Goal: Task Accomplishment & Management: Manage account settings

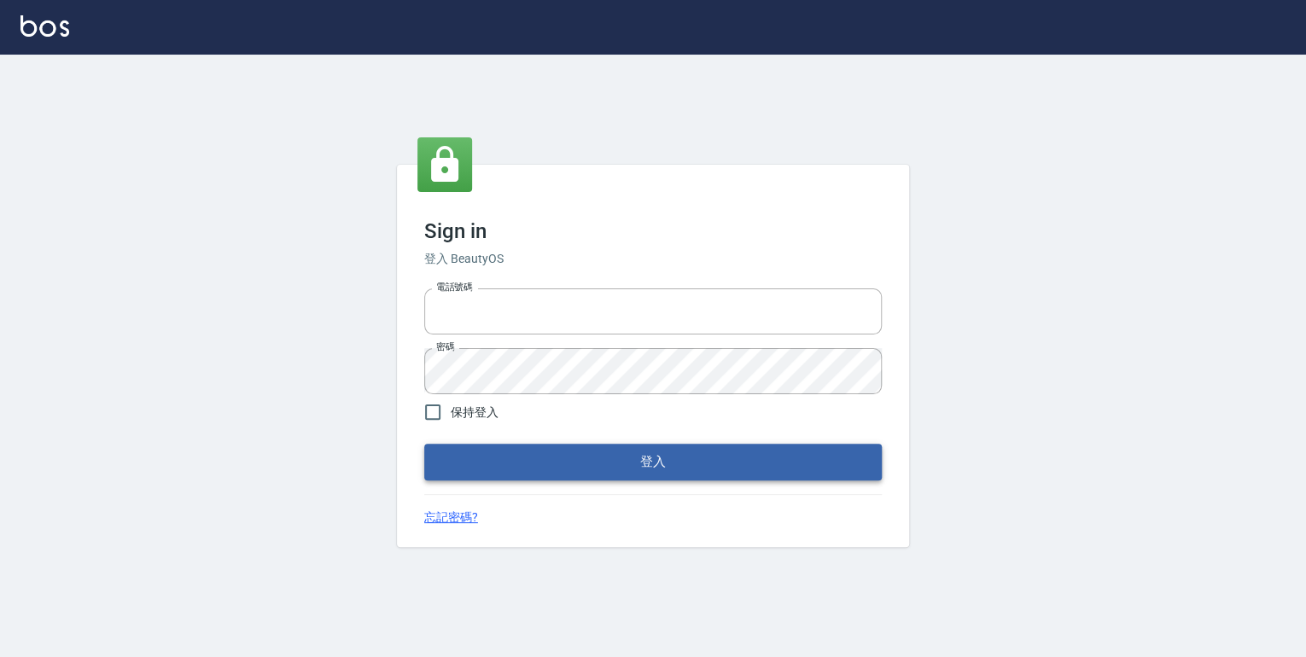
type input "0952331713"
click at [594, 473] on button "登入" at bounding box center [653, 462] width 458 height 36
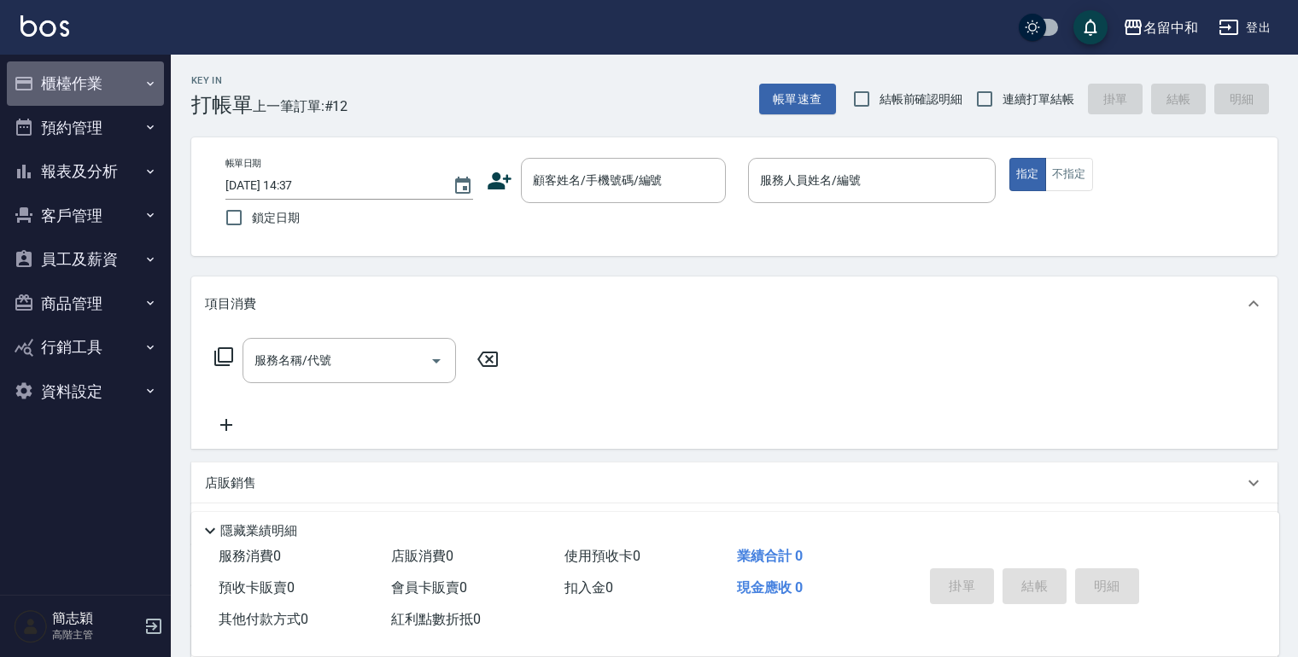
click at [148, 85] on icon "button" at bounding box center [150, 84] width 14 height 14
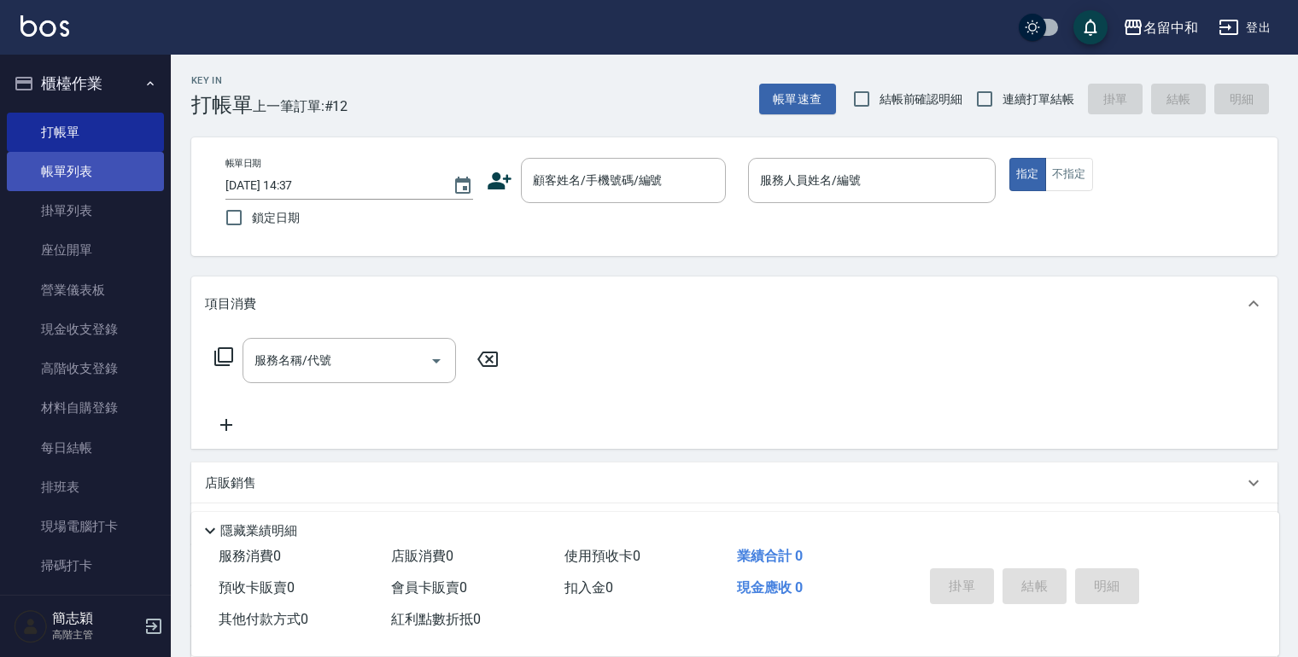
click at [68, 178] on link "帳單列表" at bounding box center [85, 171] width 157 height 39
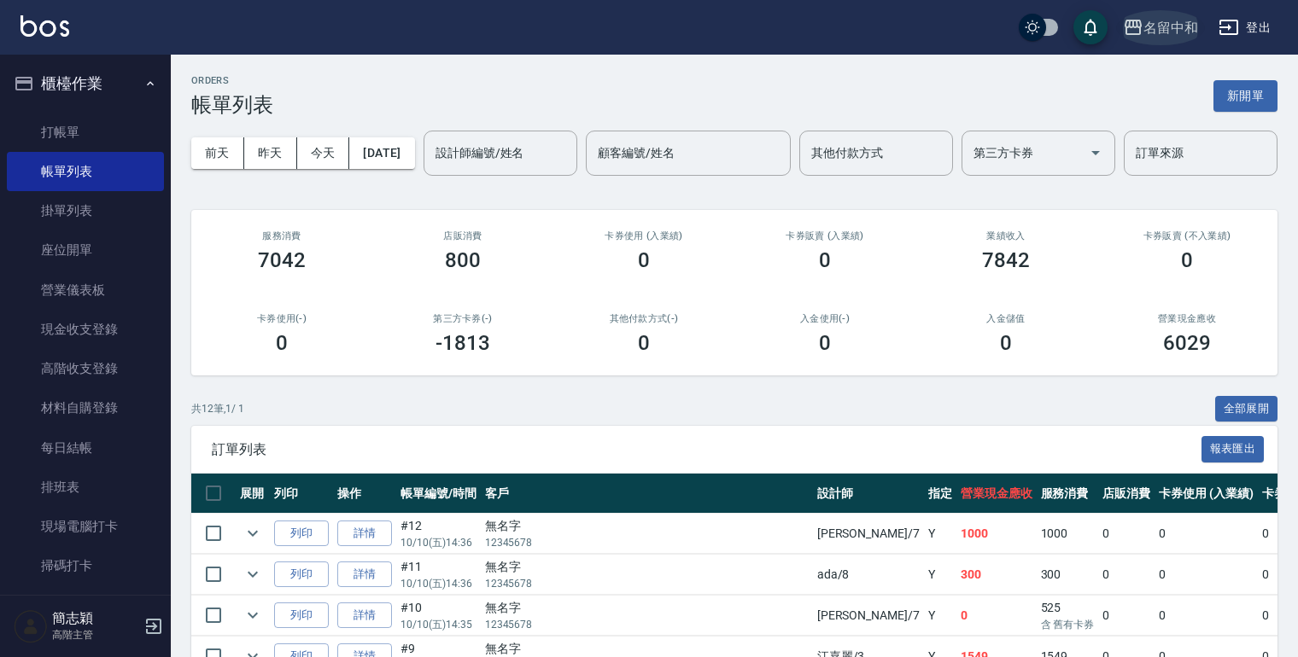
click at [1128, 31] on icon "button" at bounding box center [1133, 27] width 20 height 20
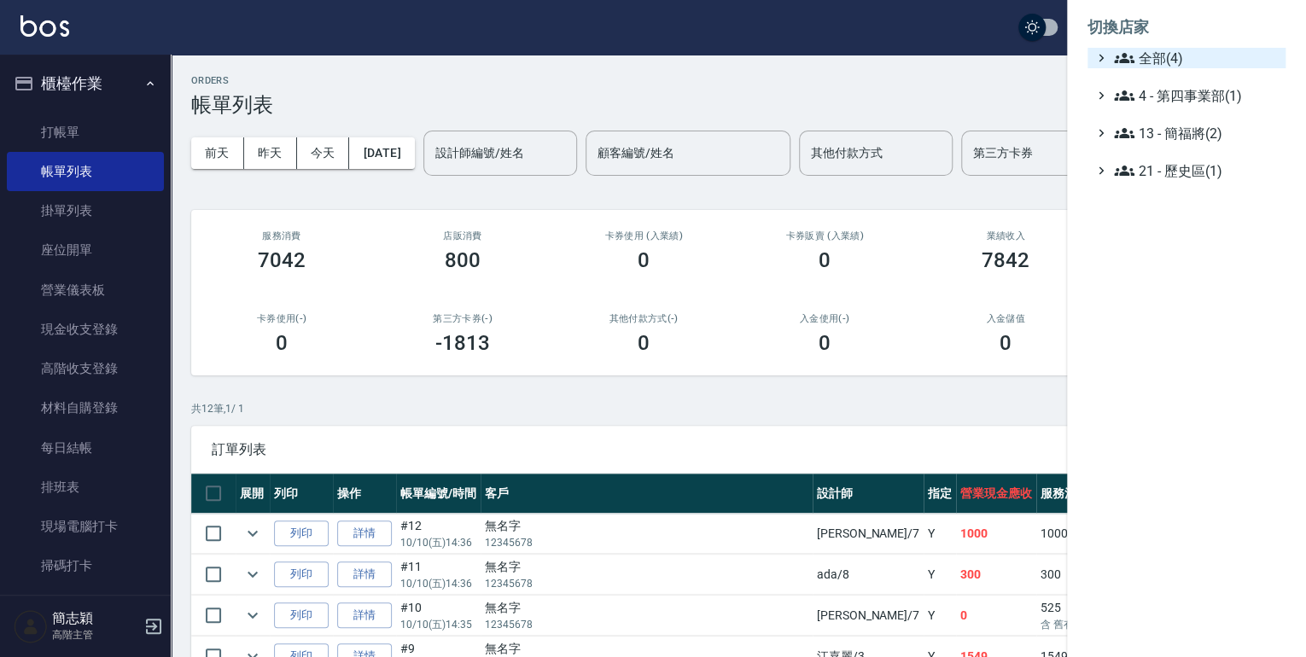
click at [1114, 56] on icon at bounding box center [1124, 58] width 20 height 20
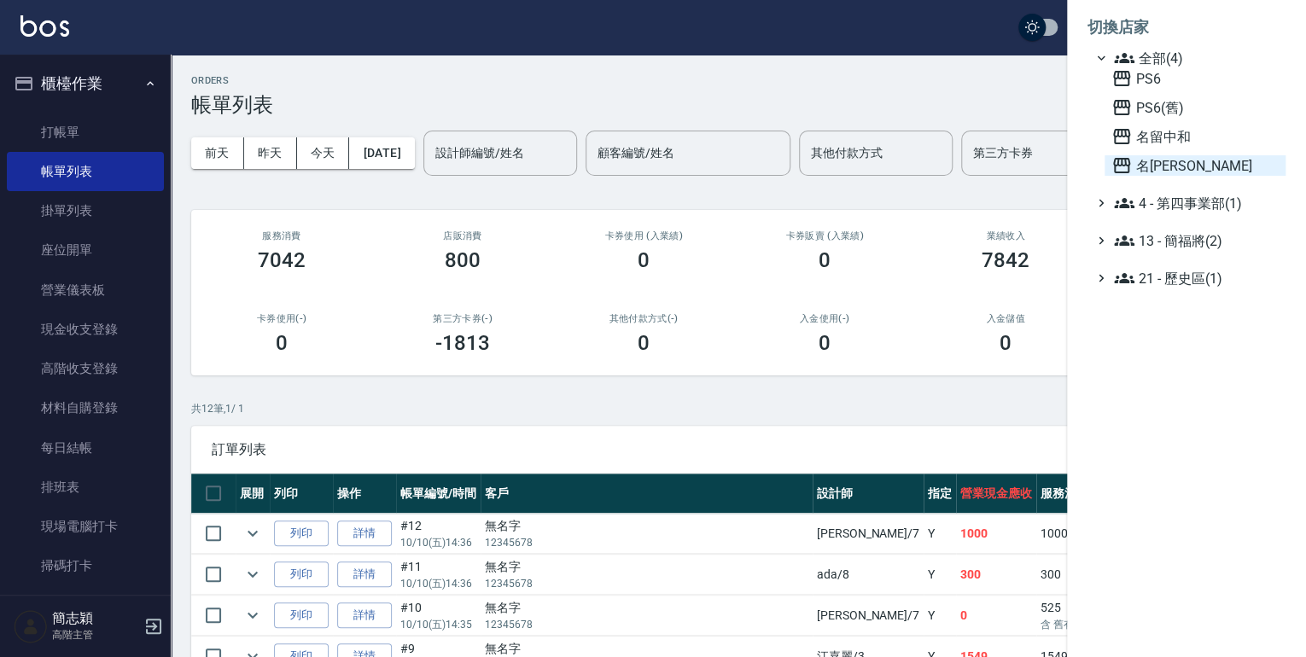
click at [1123, 166] on icon at bounding box center [1122, 165] width 20 height 20
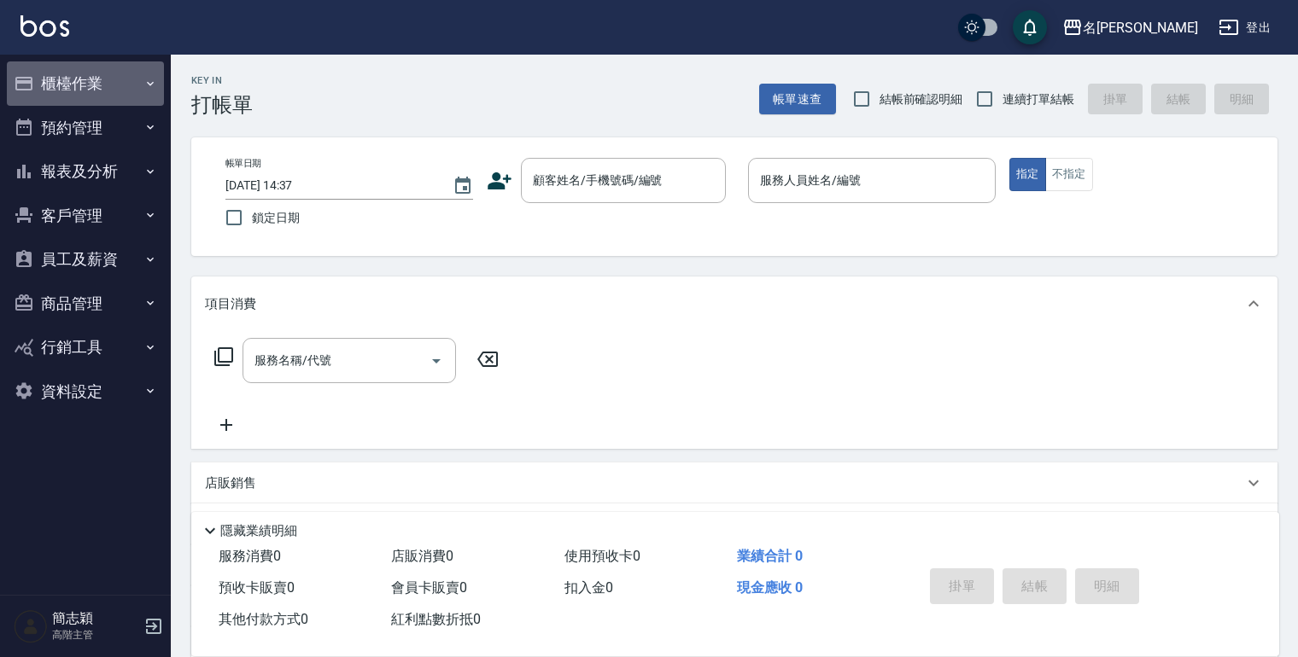
click at [146, 84] on icon "button" at bounding box center [150, 84] width 14 height 14
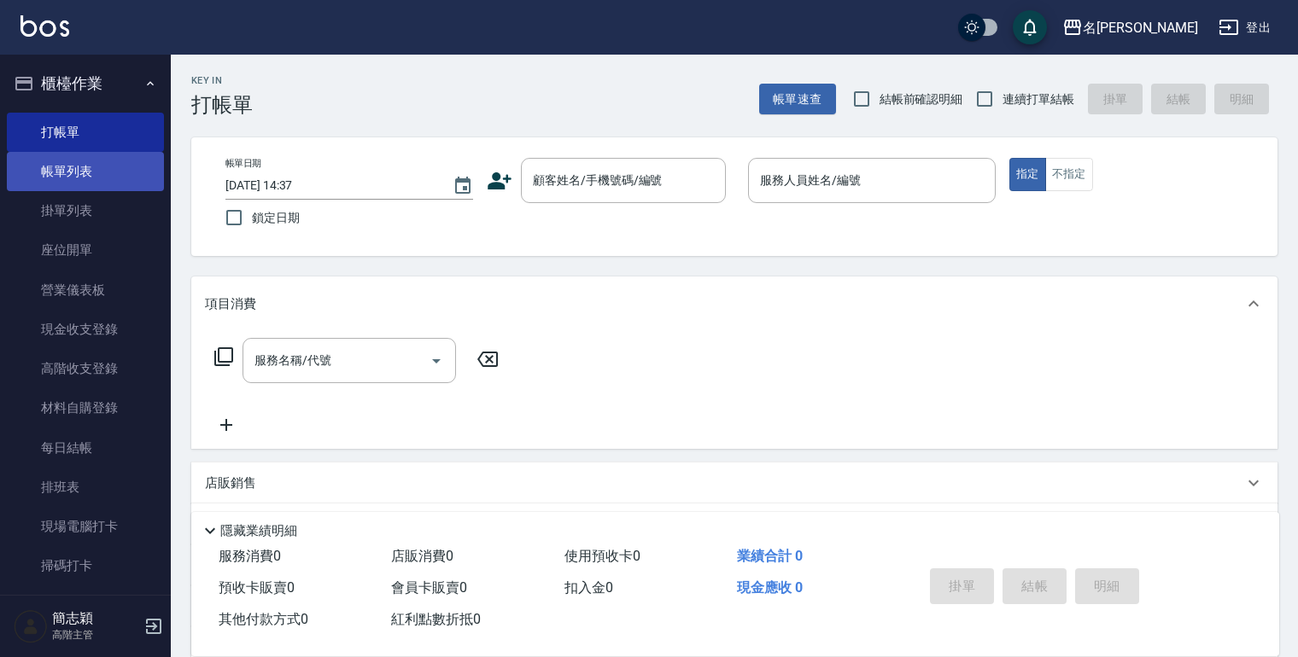
click at [92, 175] on link "帳單列表" at bounding box center [85, 171] width 157 height 39
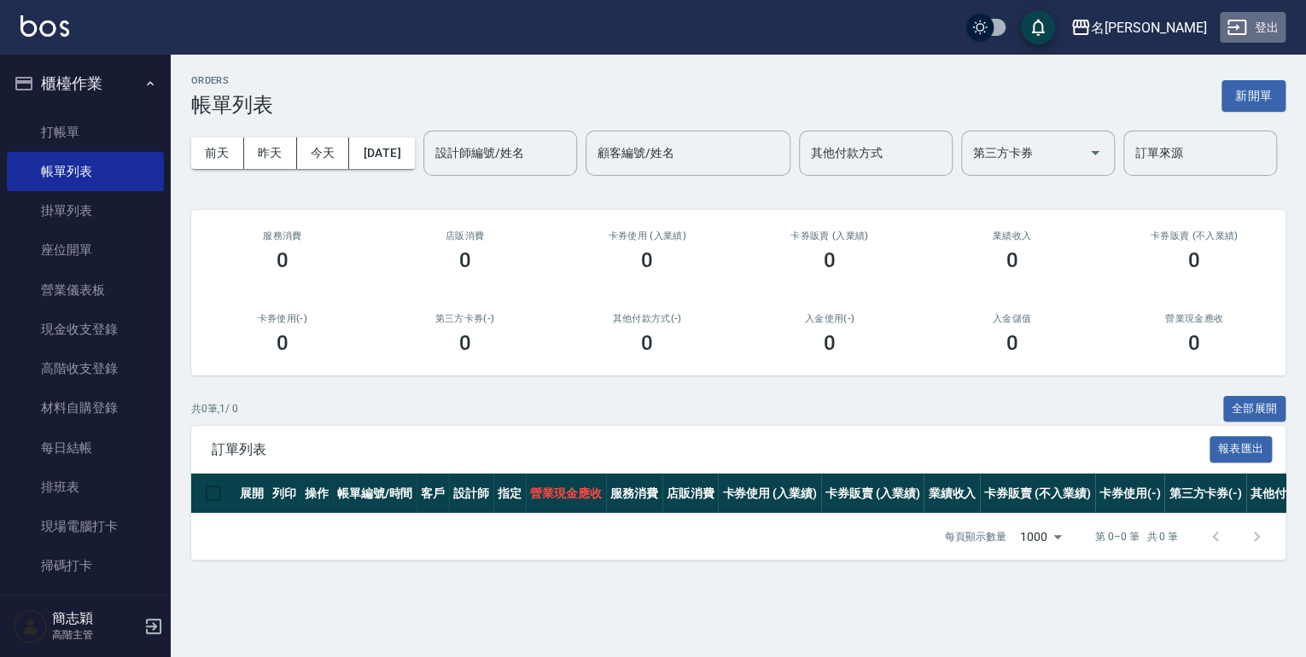
click at [1265, 26] on button "登出" at bounding box center [1253, 28] width 66 height 32
